Goal: Transaction & Acquisition: Download file/media

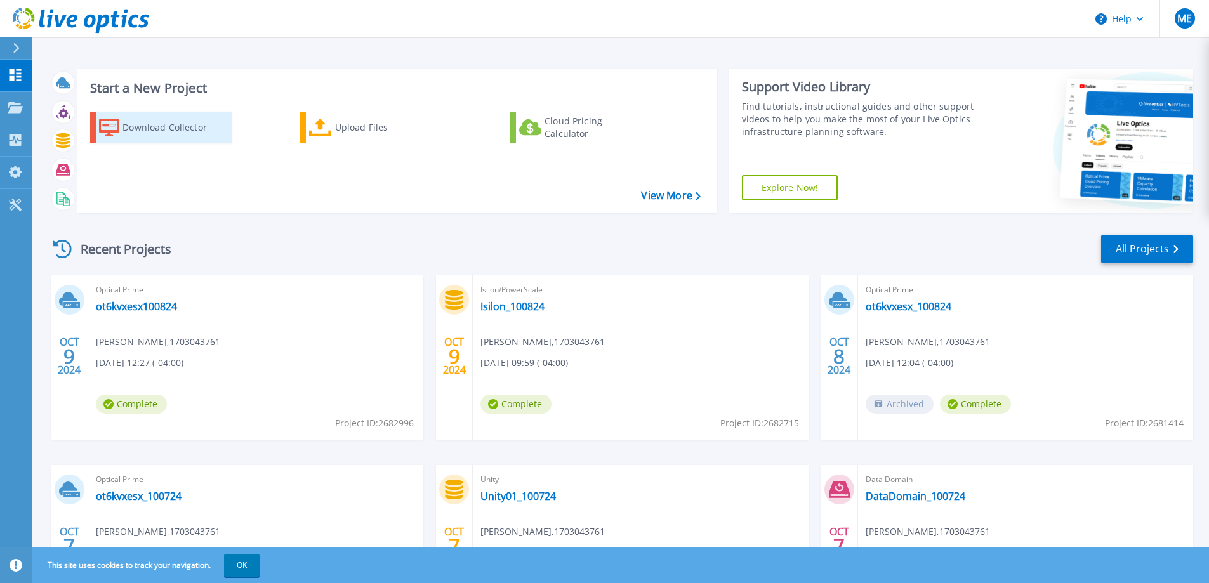
click at [159, 134] on div "Download Collector" at bounding box center [174, 127] width 102 height 25
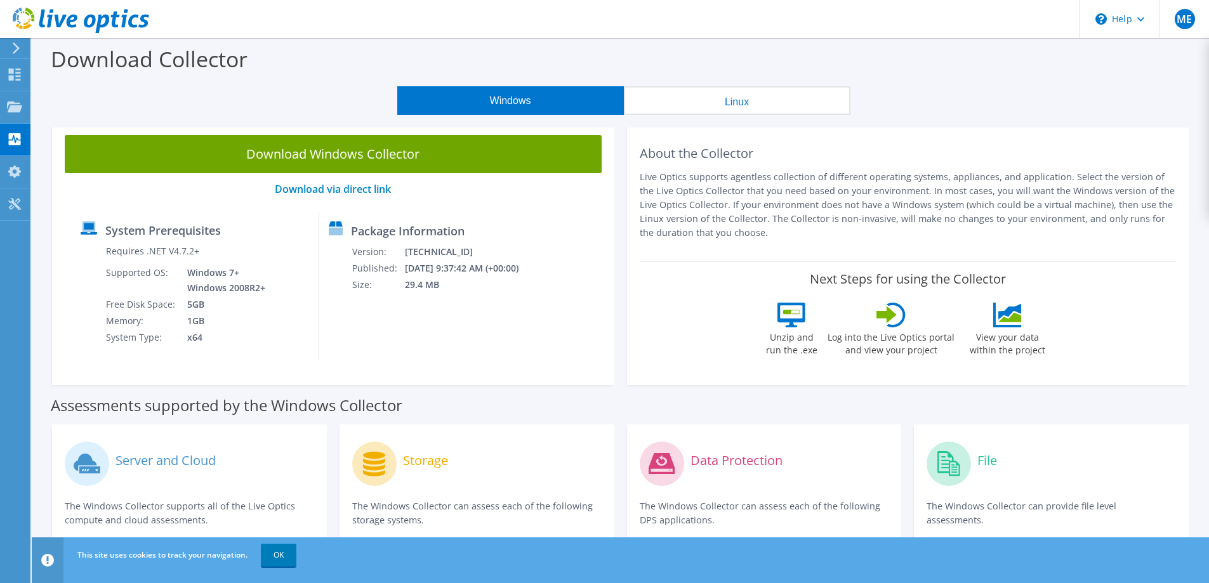
click at [491, 100] on button "Windows" at bounding box center [510, 100] width 227 height 29
click at [322, 189] on link "Download via direct link" at bounding box center [333, 189] width 116 height 14
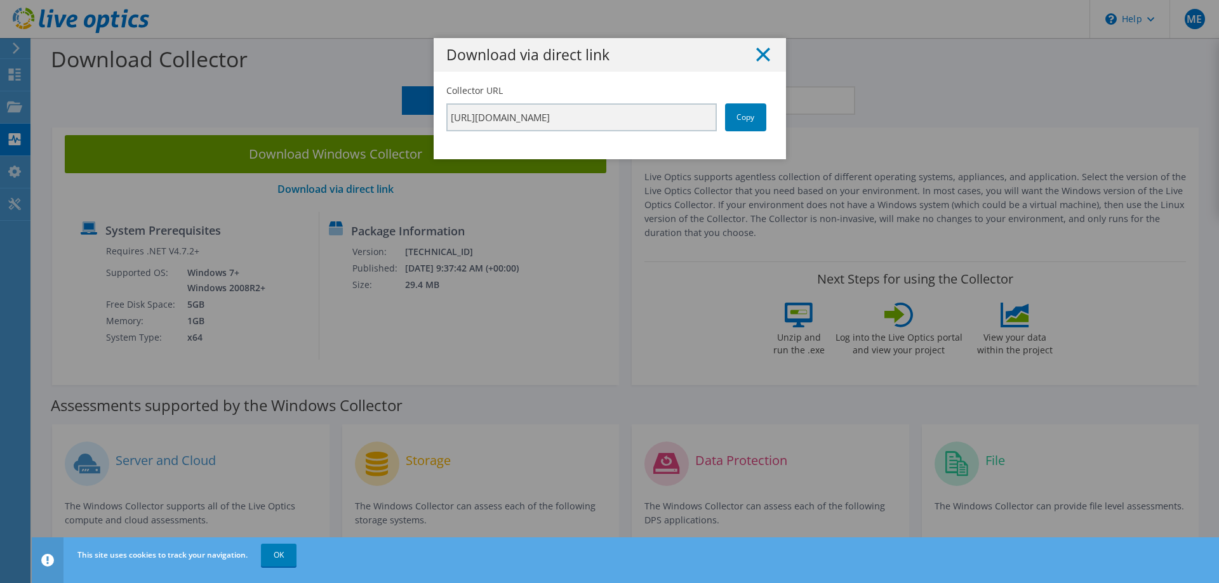
click at [757, 57] on line at bounding box center [763, 54] width 13 height 13
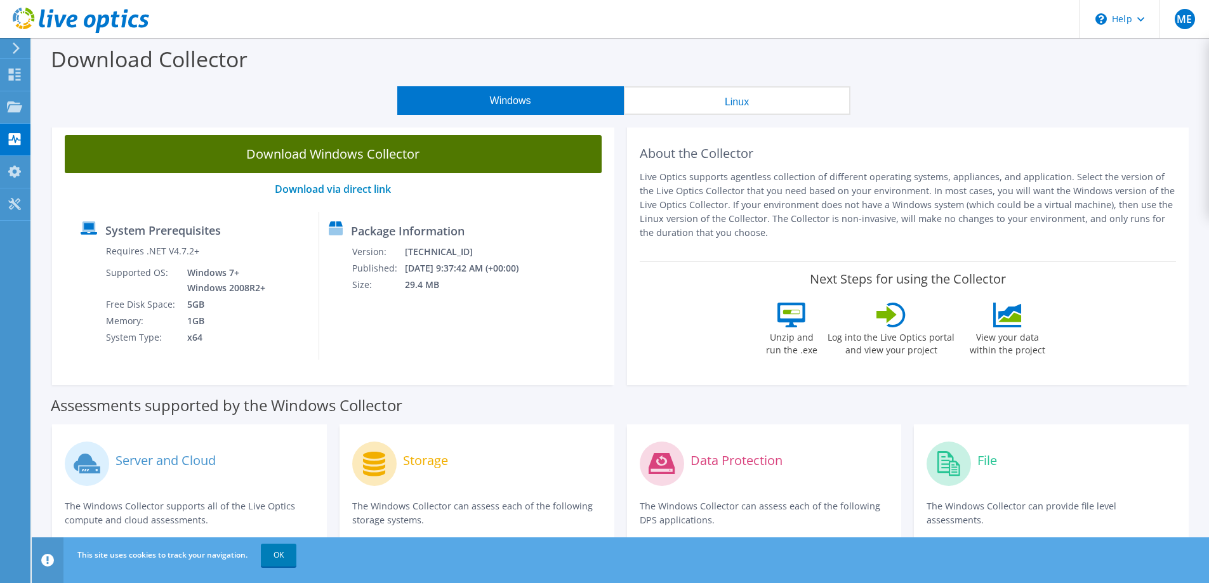
click at [297, 156] on link "Download Windows Collector" at bounding box center [333, 154] width 537 height 38
